Goal: Find specific page/section: Find specific page/section

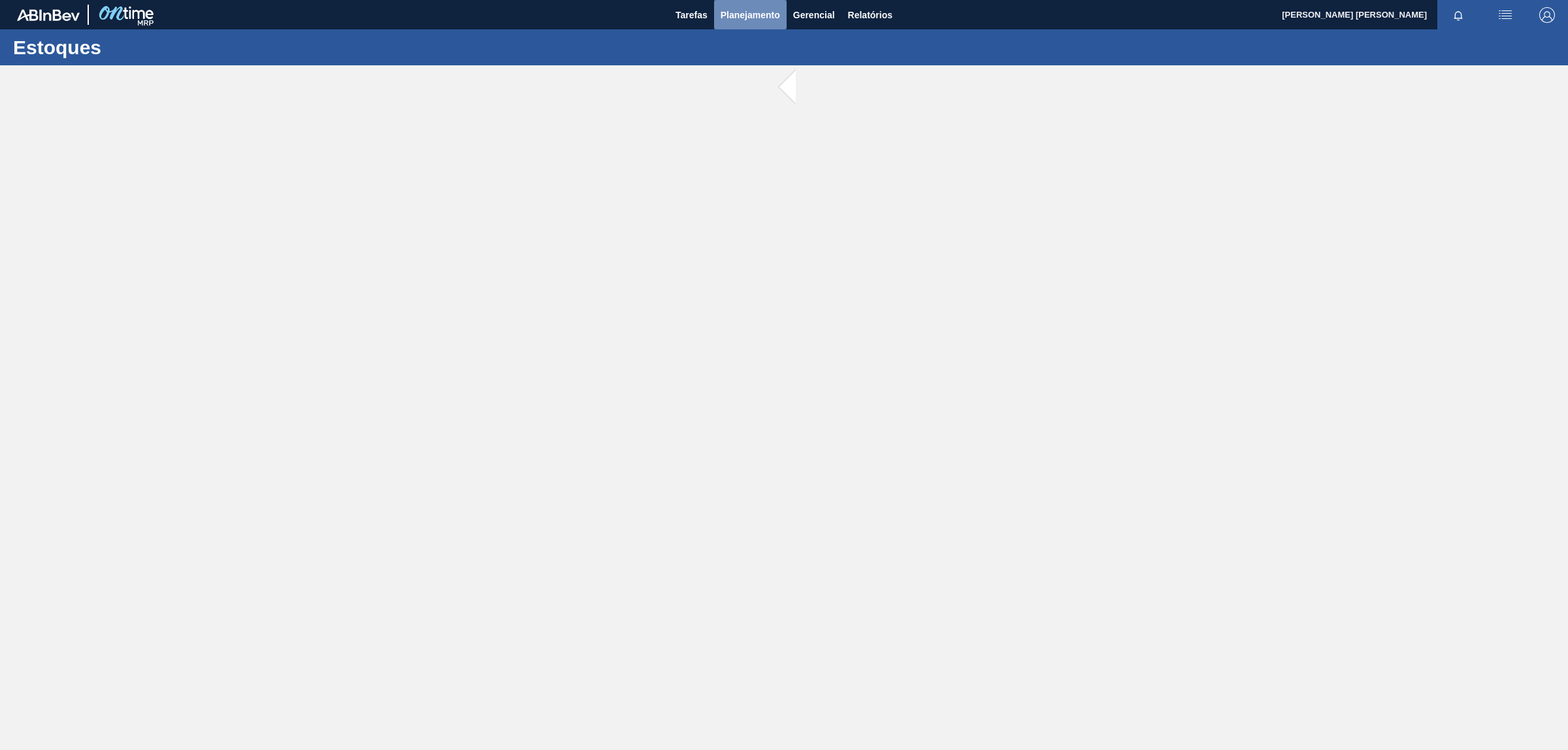
click at [747, 14] on span "Planejamento" at bounding box center [750, 15] width 60 height 16
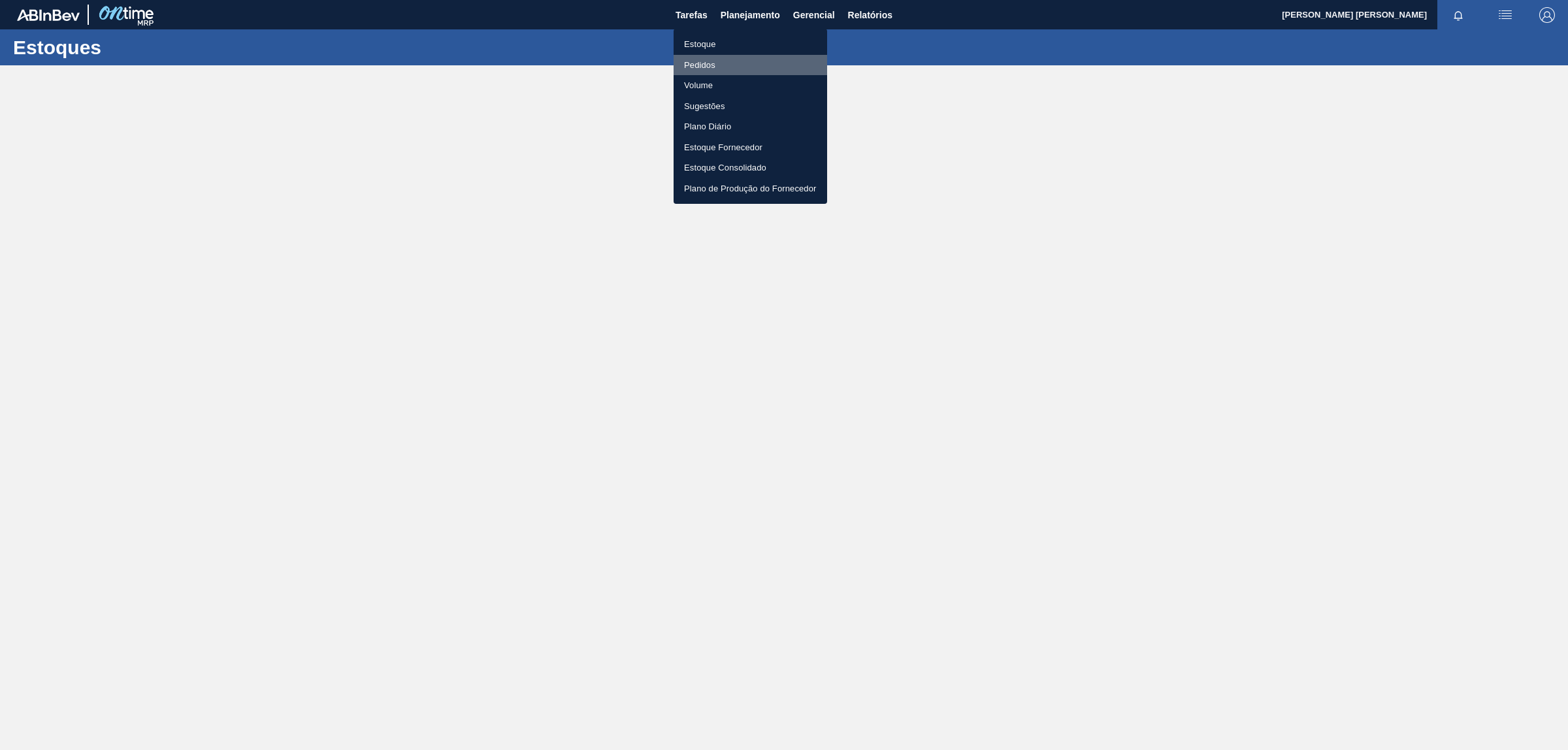
click at [703, 65] on li "Pedidos" at bounding box center [750, 65] width 154 height 21
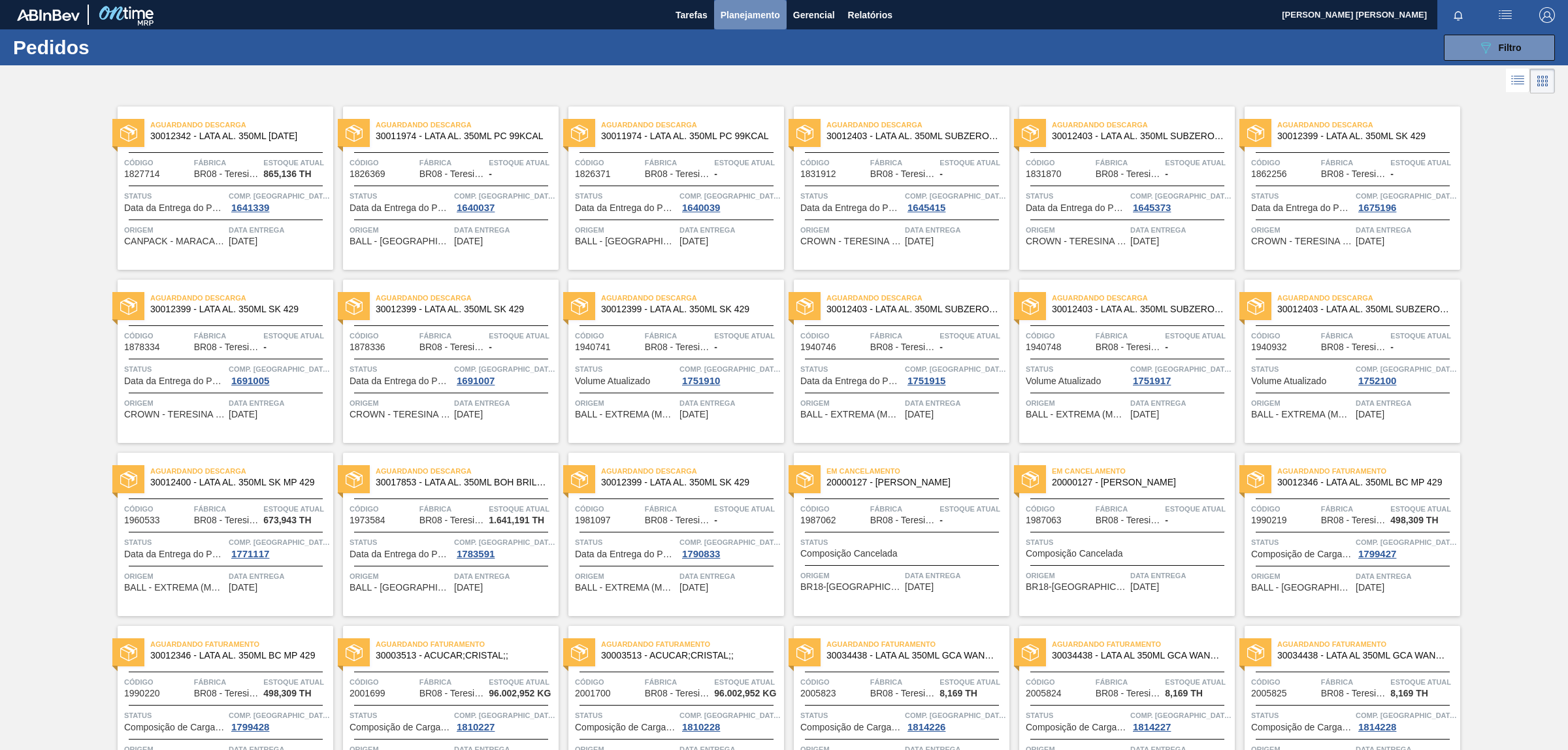
click at [750, 14] on span "Planejamento" at bounding box center [750, 15] width 60 height 16
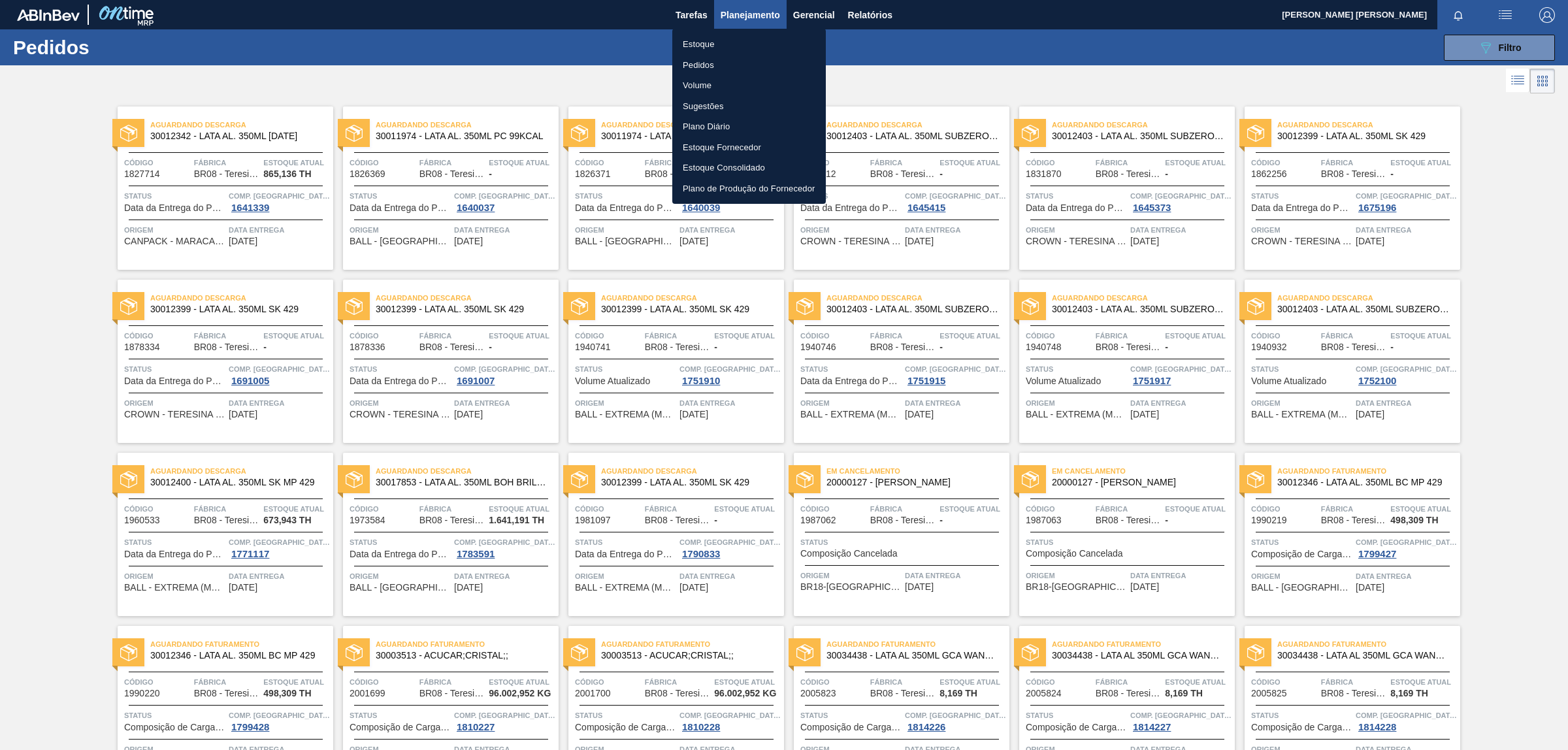
click at [750, 14] on div at bounding box center [784, 375] width 1568 height 750
click at [750, 13] on div "Estoque Pedidos Volume Sugestões Plano Diário Estoque Fornecedor Estoque Consol…" at bounding box center [784, 375] width 1568 height 750
